Goal: Go to known website: Access a specific website the user already knows

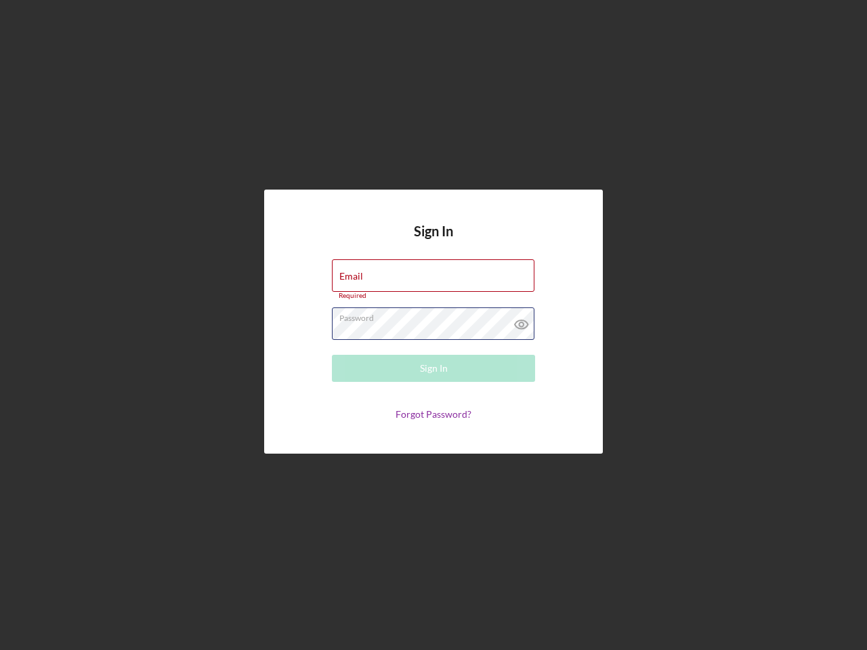
click at [433, 325] on div "Password Required" at bounding box center [433, 324] width 203 height 34
click at [521, 321] on icon at bounding box center [521, 324] width 34 height 34
